Goal: Task Accomplishment & Management: Manage account settings

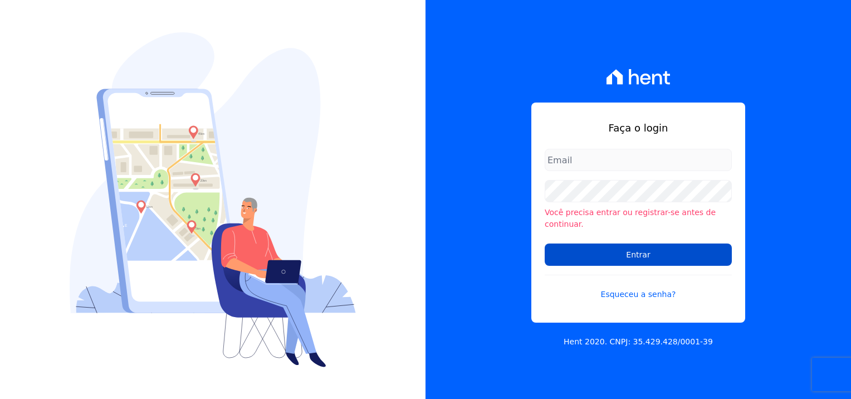
type input "[PERSON_NAME][EMAIL_ADDRESS][PERSON_NAME][DOMAIN_NAME]"
click at [638, 252] on input "Entrar" at bounding box center [638, 254] width 187 height 22
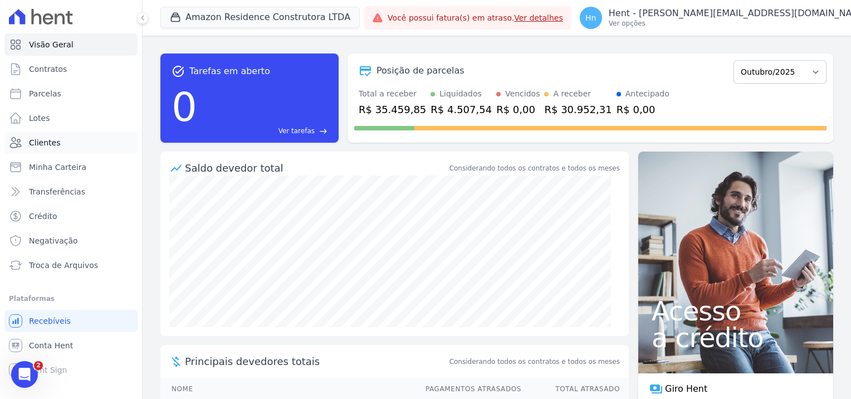
click at [52, 147] on span "Clientes" at bounding box center [44, 142] width 31 height 11
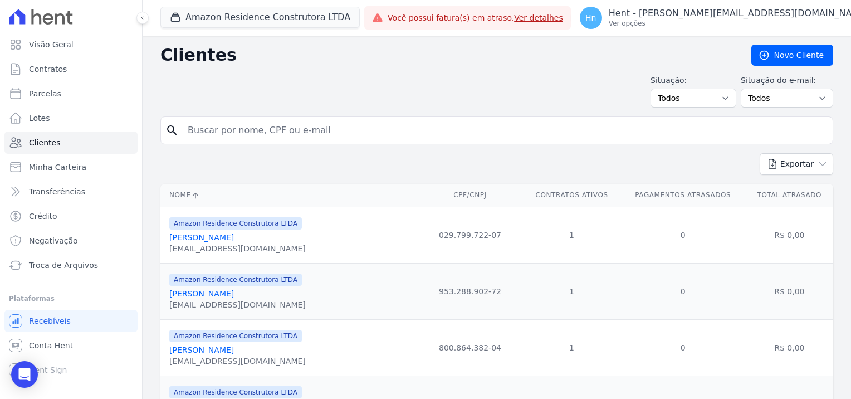
click at [216, 128] on input "search" at bounding box center [504, 130] width 647 height 22
paste input "Daniela Teixeira Dos Santos"
type input "Daniela Teixeira Dos Santos"
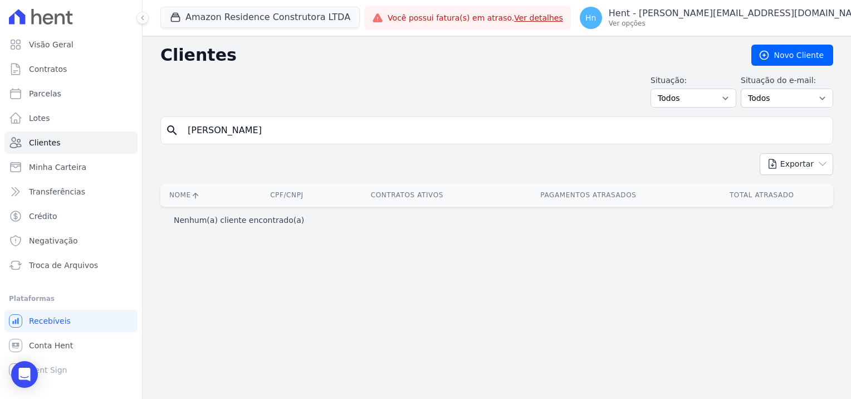
click at [191, 131] on input "Daniela Teixeira Dos Santos" at bounding box center [504, 130] width 647 height 22
type input "Daniela Teixeira Dos Santos"
click at [345, 129] on input "Daniela Teixeira Dos Santos" at bounding box center [504, 130] width 647 height 22
click at [299, 13] on button "Amazon Residence Construtora LTDA" at bounding box center [259, 17] width 199 height 21
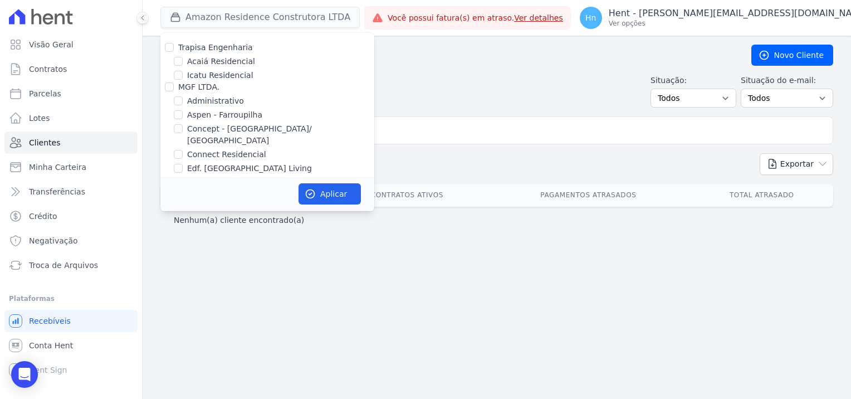
scroll to position [2458, 0]
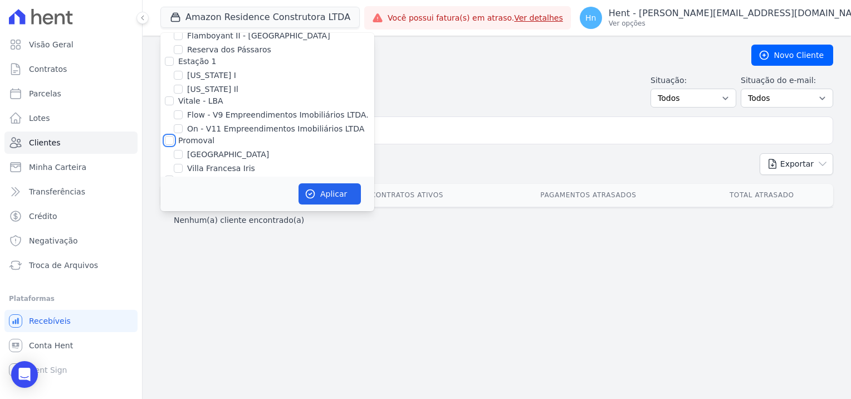
click at [172, 136] on input "Promoval" at bounding box center [169, 140] width 9 height 9
checkbox input "true"
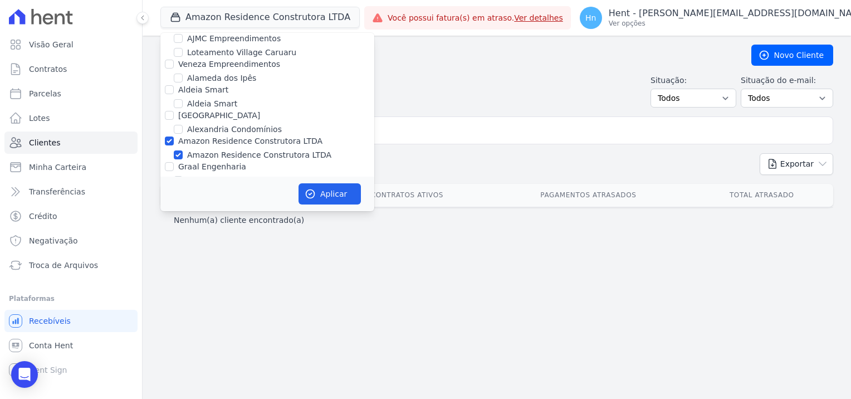
scroll to position [501, 0]
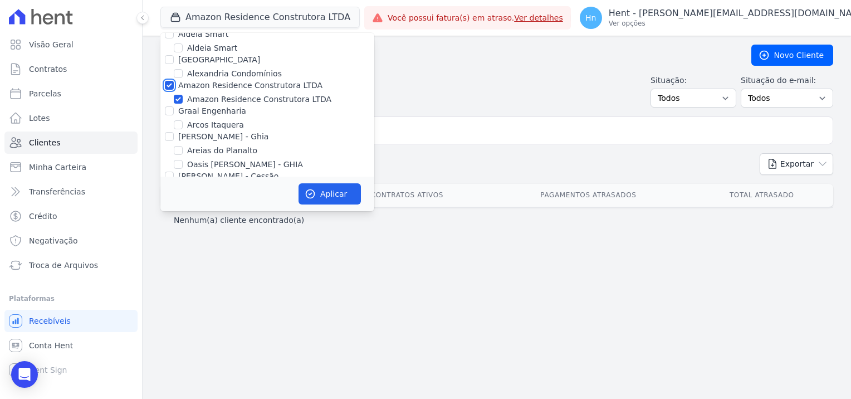
click at [170, 81] on input "Amazon Residence Construtora LTDA" at bounding box center [169, 85] width 9 height 9
checkbox input "false"
click at [323, 192] on button "Aplicar" at bounding box center [330, 193] width 62 height 21
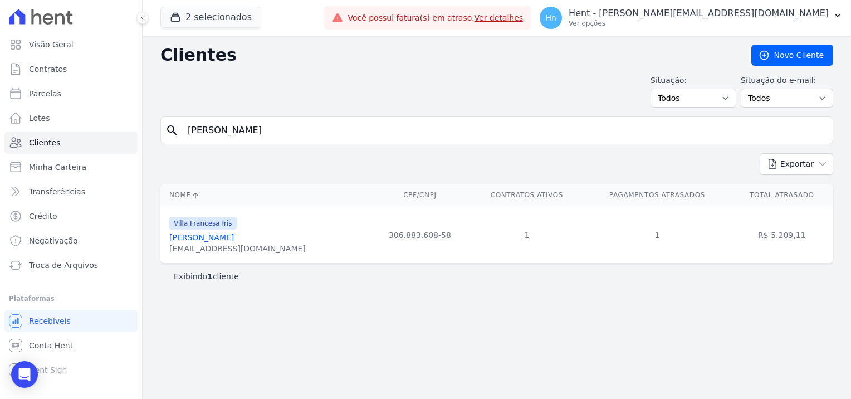
click at [234, 237] on link "Daniela Teixeira Dos Santos" at bounding box center [201, 237] width 65 height 9
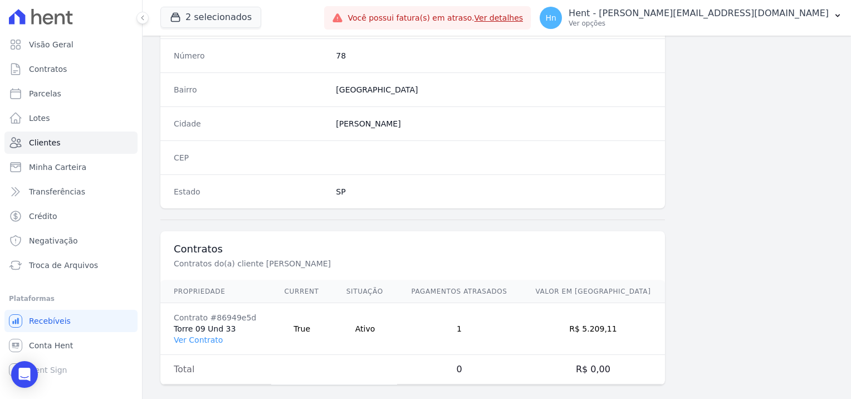
scroll to position [640, 0]
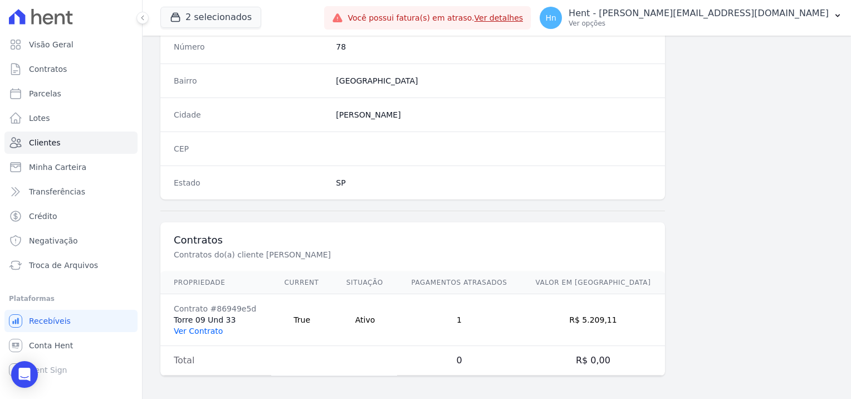
click at [207, 327] on link "Ver Contrato" at bounding box center [198, 330] width 49 height 9
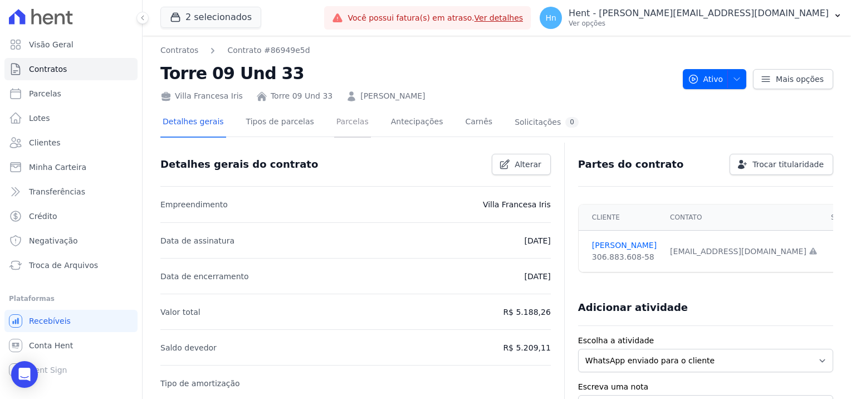
click at [334, 128] on link "Parcelas" at bounding box center [352, 123] width 37 height 30
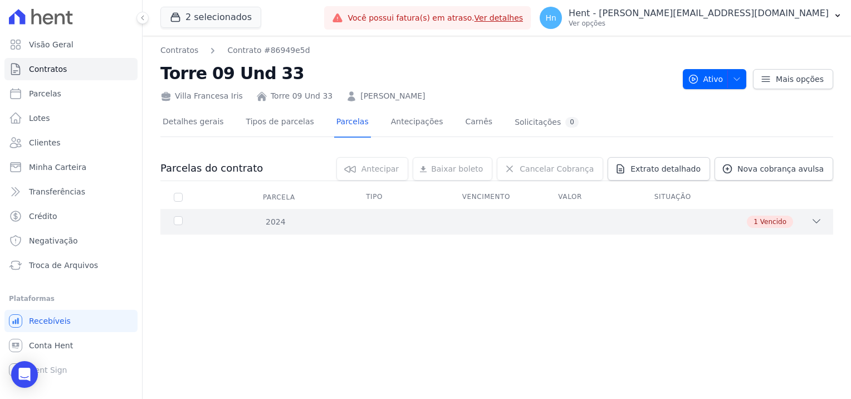
click at [808, 222] on div "1 Vencido" at bounding box center [529, 222] width 585 height 12
click at [675, 163] on span "Extrato detalhado" at bounding box center [666, 168] width 70 height 11
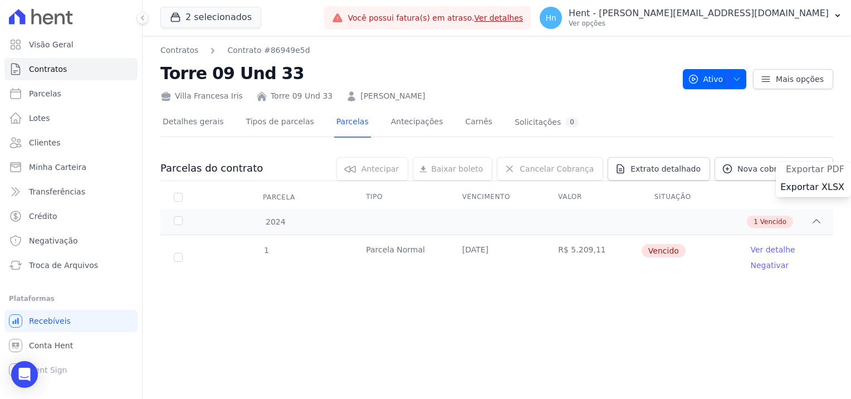
click at [813, 167] on span "Exportar PDF" at bounding box center [815, 169] width 58 height 11
